Goal: Check status

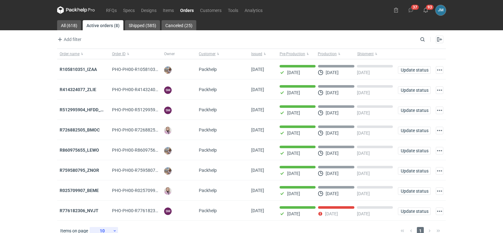
scroll to position [10, 0]
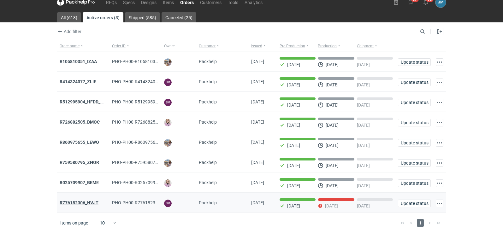
click at [77, 201] on strong "R776182306_NVJT" at bounding box center [79, 202] width 39 height 5
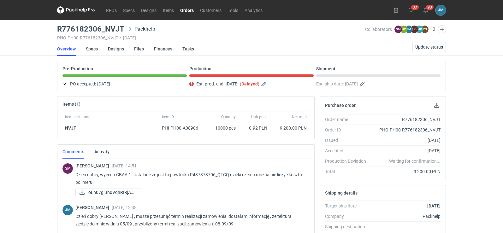
click at [73, 12] on icon at bounding box center [76, 10] width 38 height 8
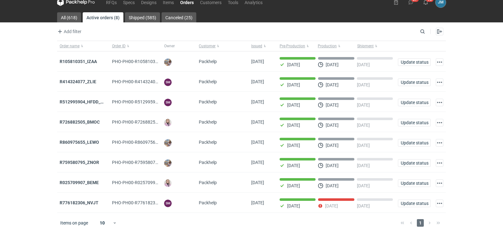
scroll to position [10, 0]
click at [81, 200] on strong "R776182306_NVJT" at bounding box center [79, 202] width 39 height 5
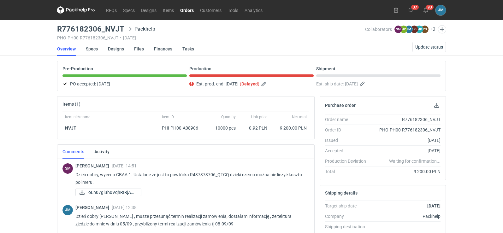
click at [85, 15] on nav "RFQs Specs Designs Items Orders Customers Tools Analytics" at bounding box center [161, 10] width 209 height 20
click at [83, 11] on icon at bounding box center [76, 10] width 38 height 8
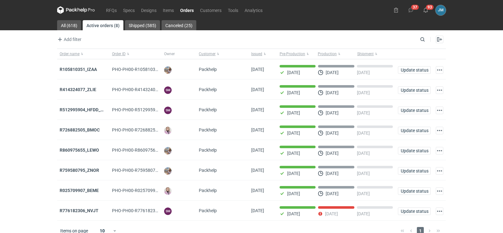
click at [77, 9] on icon at bounding box center [76, 10] width 38 height 8
click at [74, 15] on nav "RFQs Specs Designs Items Orders Customers Tools Analytics" at bounding box center [161, 10] width 209 height 20
click at [74, 11] on icon at bounding box center [76, 10] width 38 height 8
click at [75, 11] on icon at bounding box center [76, 10] width 3 height 4
click at [62, 10] on icon at bounding box center [60, 10] width 7 height 8
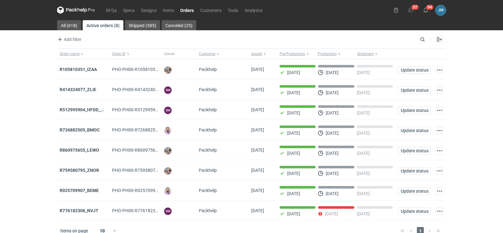
click at [76, 11] on icon at bounding box center [76, 10] width 38 height 8
click at [80, 8] on icon at bounding box center [76, 10] width 38 height 8
click at [74, 13] on icon at bounding box center [76, 10] width 38 height 8
click at [70, 10] on icon at bounding box center [76, 10] width 38 height 8
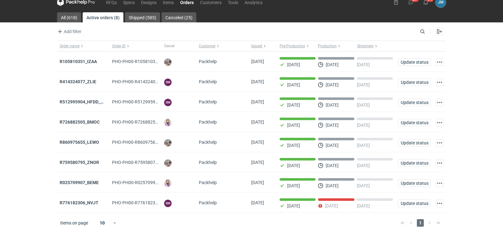
scroll to position [10, 0]
click at [87, 201] on strong "R776182306_NVJT" at bounding box center [79, 202] width 39 height 5
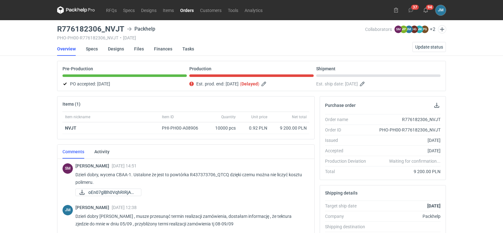
scroll to position [126, 0]
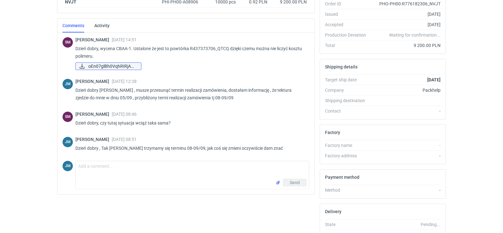
click at [102, 67] on span "oEn07glBh0VqhRIRjAuI..." at bounding box center [112, 66] width 48 height 7
